Goal: Task Accomplishment & Management: Manage account settings

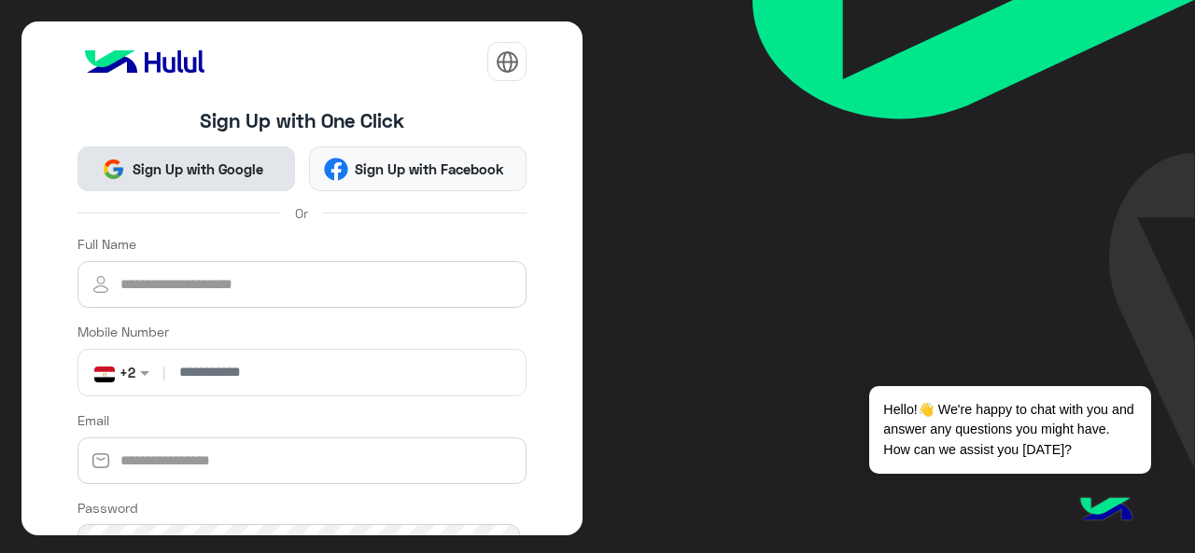
scroll to position [223, 0]
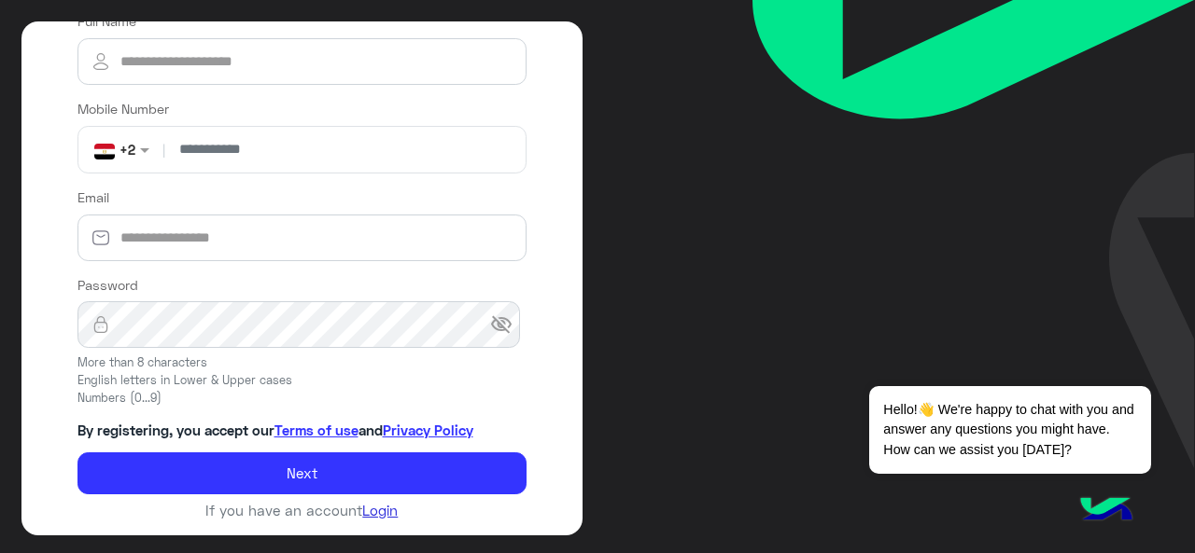
click at [371, 503] on link "Login" at bounding box center [379, 510] width 35 height 17
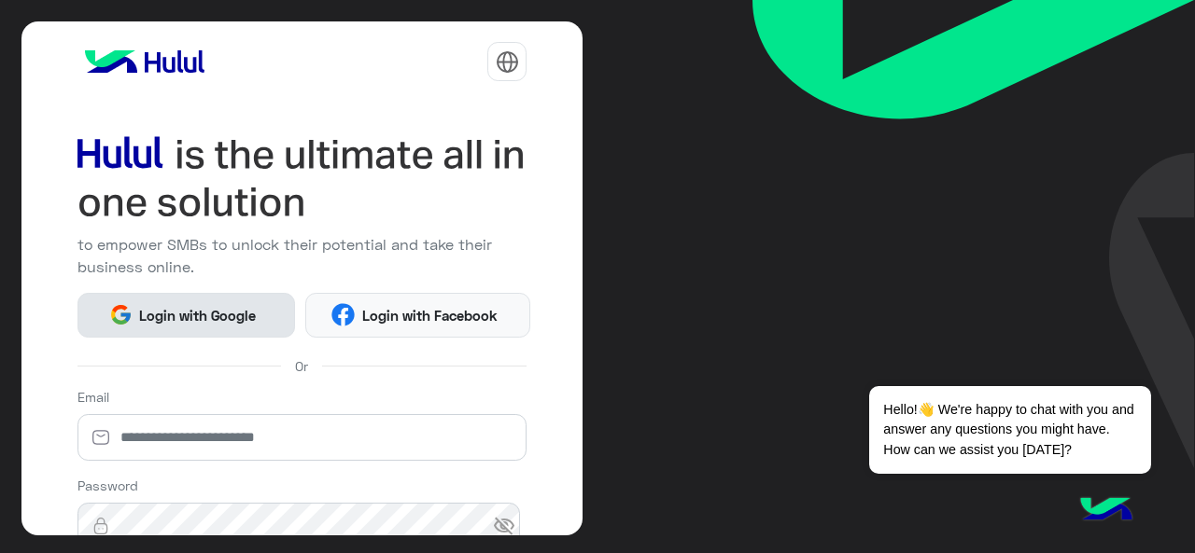
click at [184, 315] on span "Login with Google" at bounding box center [198, 315] width 131 height 21
click at [164, 321] on span "Login with Google" at bounding box center [198, 315] width 131 height 21
